Goal: Task Accomplishment & Management: Manage account settings

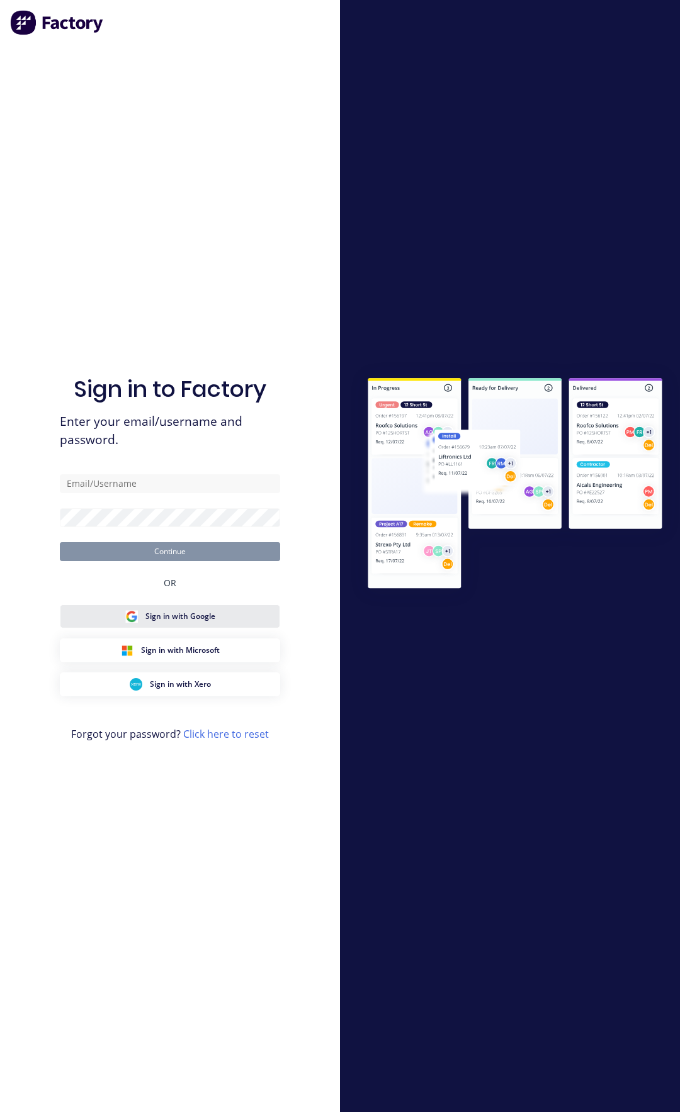
click at [191, 618] on span "Sign in with Google" at bounding box center [180, 616] width 70 height 11
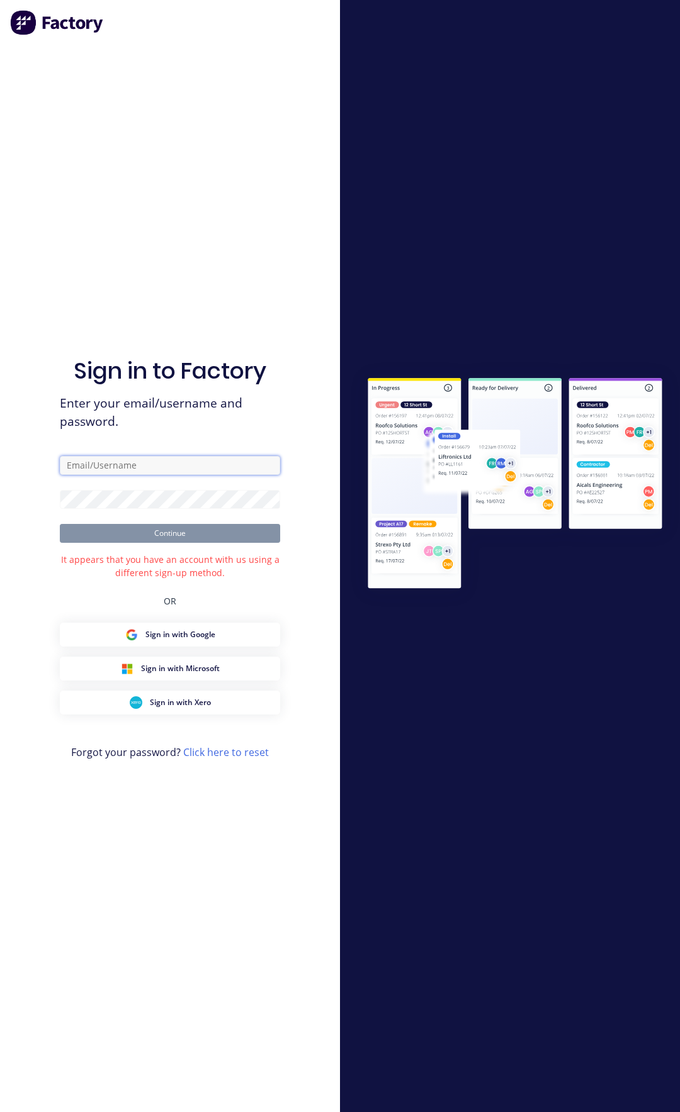
click at [155, 459] on input "text" at bounding box center [170, 465] width 220 height 19
click at [157, 465] on input "text" at bounding box center [170, 465] width 220 height 19
click at [130, 458] on input "text" at bounding box center [170, 465] width 220 height 19
click at [242, 751] on link "Click here to reset" at bounding box center [226, 753] width 86 height 14
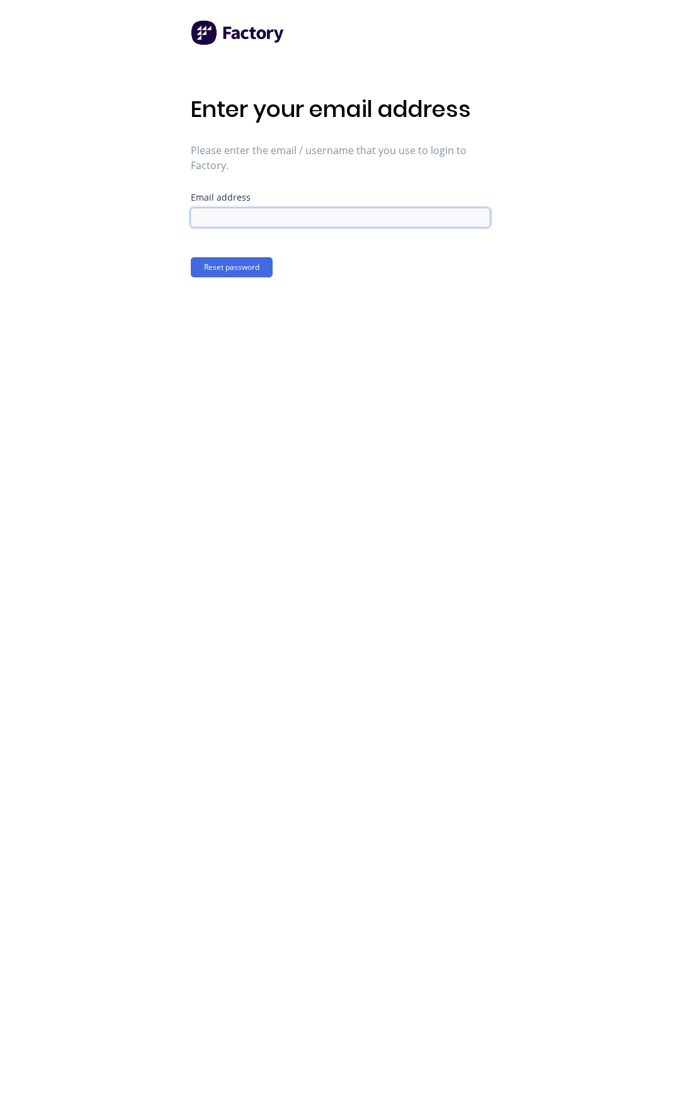
click at [298, 219] on input at bounding box center [340, 217] width 299 height 19
type input "heather@mnrconstructions.com.au"
click at [191, 257] on button "Reset password" at bounding box center [232, 267] width 82 height 20
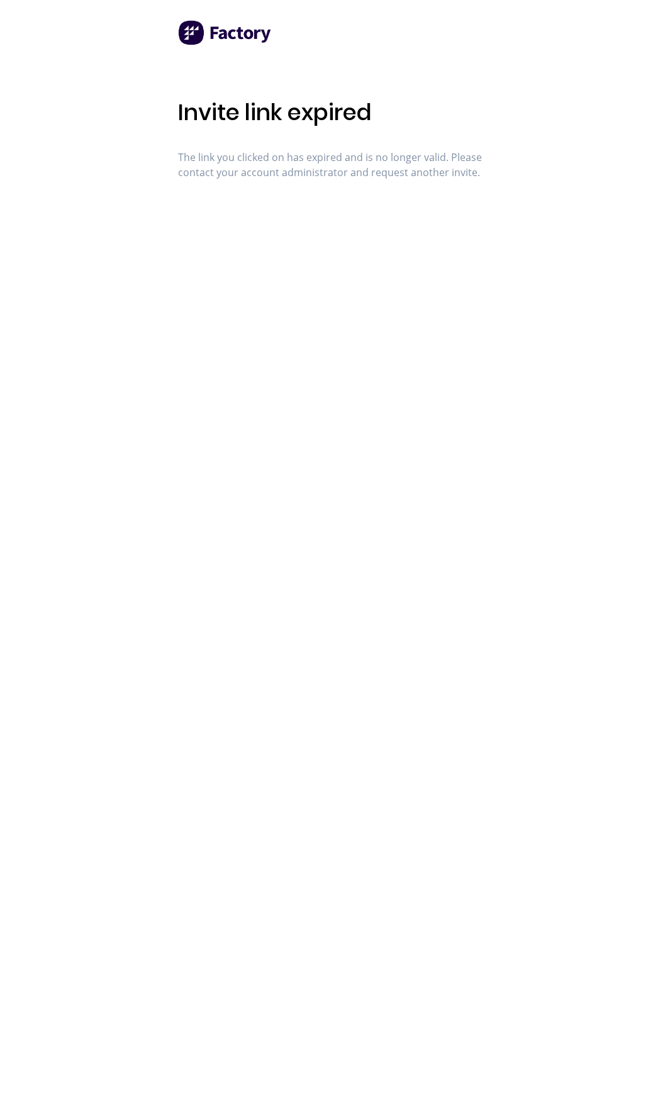
click at [249, 30] on img at bounding box center [225, 32] width 94 height 25
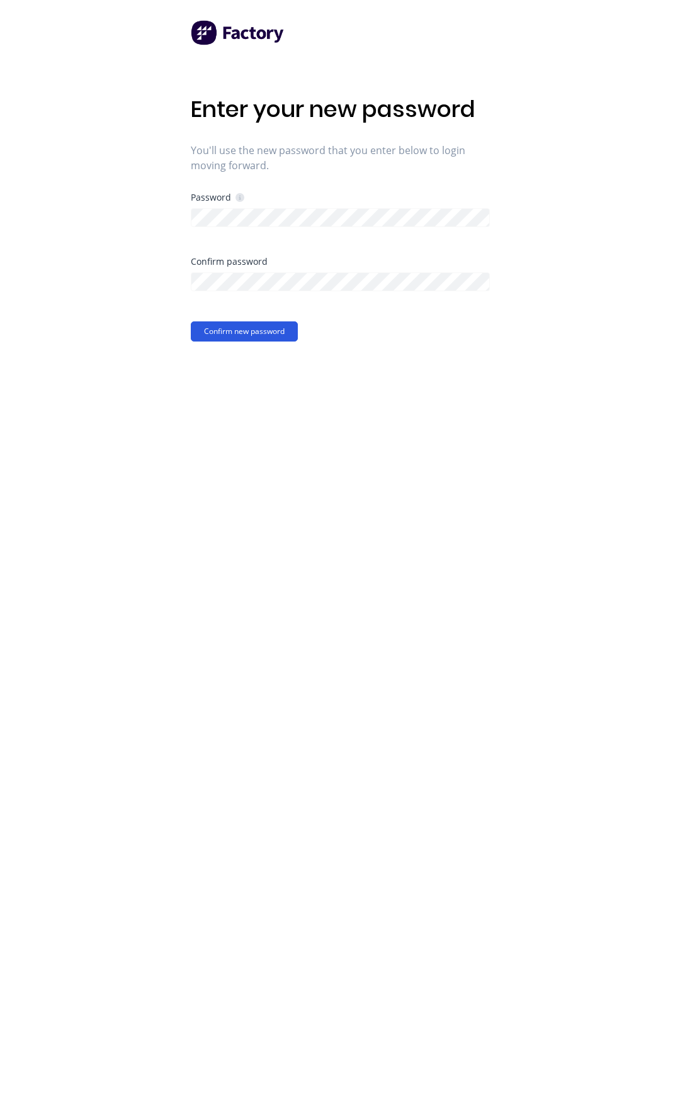
click at [284, 329] on button "Confirm new password" at bounding box center [244, 332] width 107 height 20
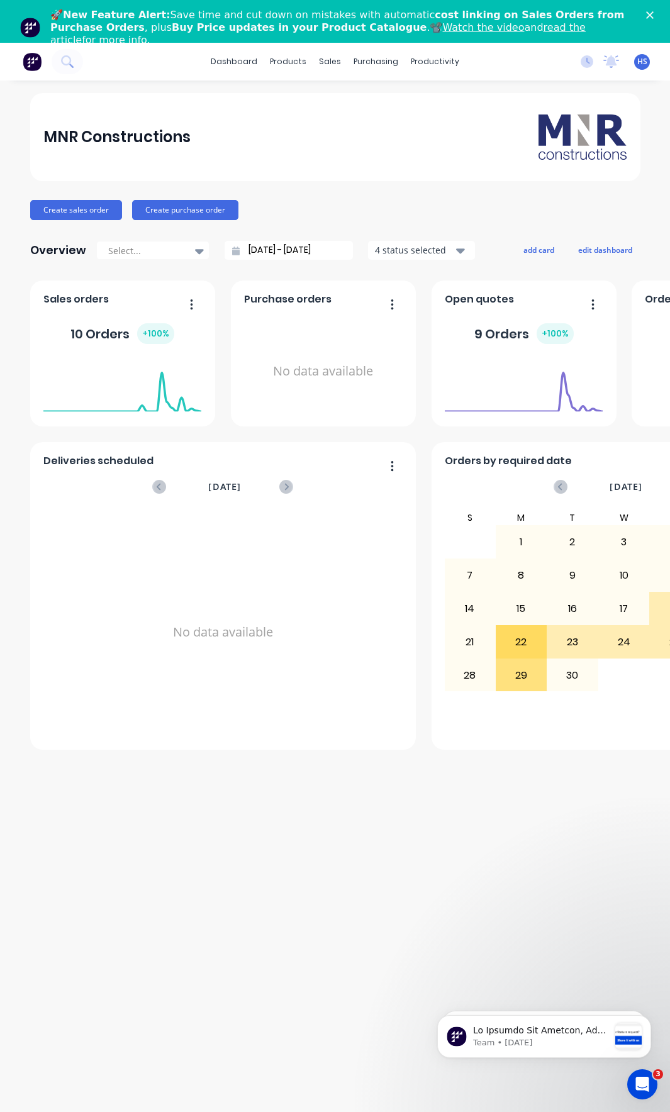
click at [654, 14] on icon "Close" at bounding box center [650, 15] width 8 height 8
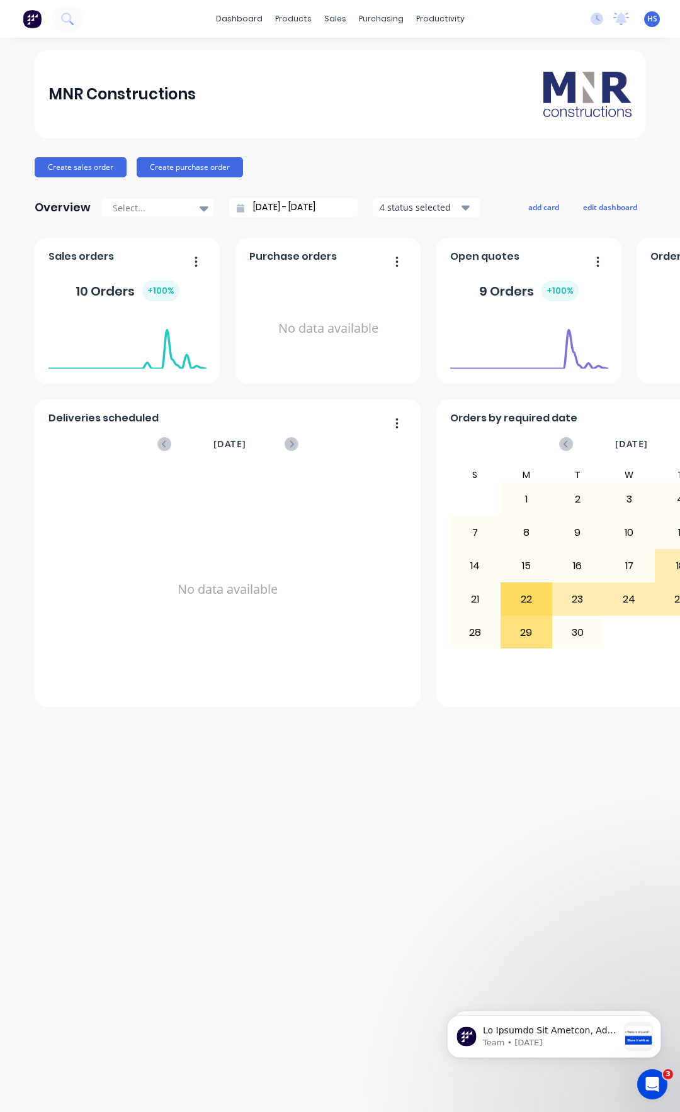
click at [29, 18] on img at bounding box center [32, 18] width 19 height 19
